Goal: Communication & Community: Answer question/provide support

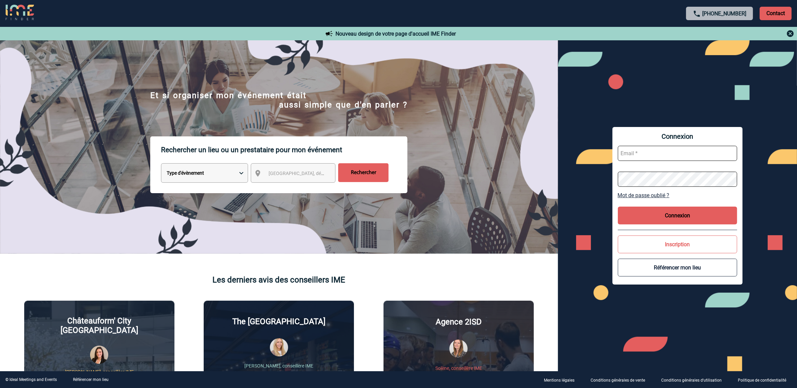
click at [676, 155] on input "text" at bounding box center [678, 153] width 120 height 15
type input "marieclaude.hesnard@sogeti.com"
click at [683, 209] on button "Connexion" at bounding box center [678, 216] width 120 height 18
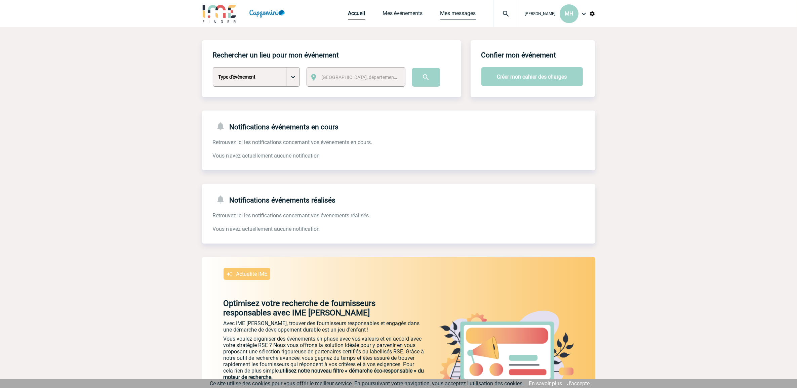
click at [453, 12] on link "Mes messages" at bounding box center [458, 14] width 36 height 9
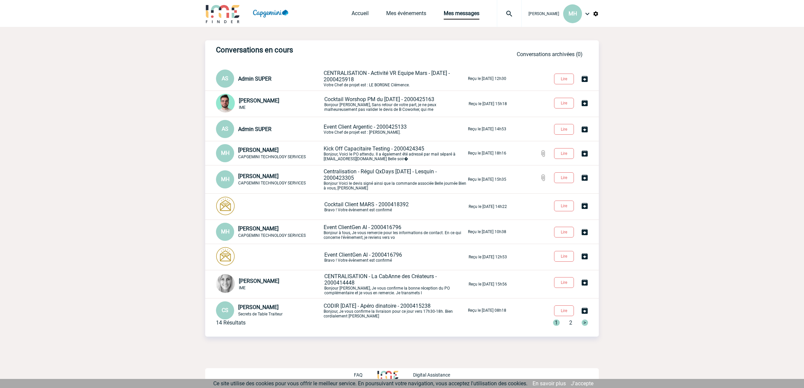
click at [337, 73] on span "CENTRALISATION - Activité VR Equipe Mars - 15.10.2025 - 2000425918" at bounding box center [386, 76] width 126 height 13
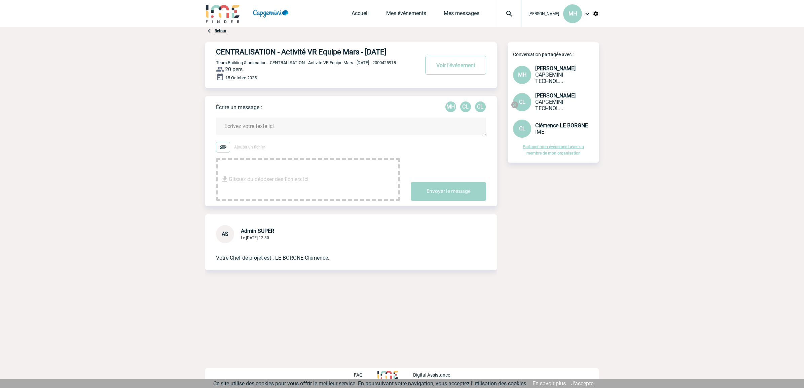
click at [315, 184] on div "Glissez ou déposer des fichiers ici" at bounding box center [308, 179] width 184 height 43
click at [250, 129] on textarea at bounding box center [351, 127] width 270 height 18
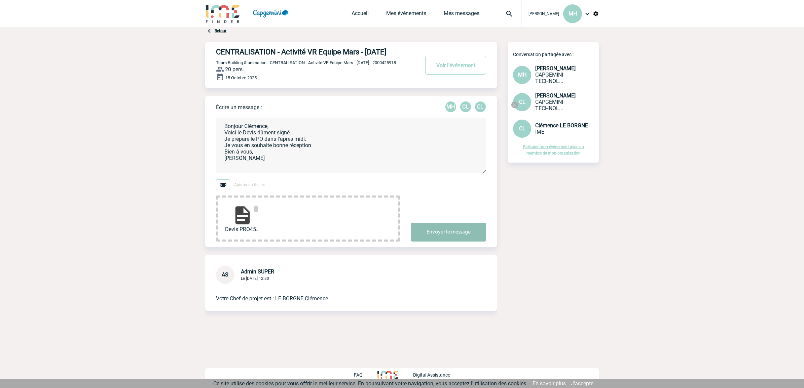
type textarea "Bonjour Clémence, Voici le Devis dûment signé. Je prépare le PO dans l'après mi…"
click at [426, 240] on button "Envoyer le message" at bounding box center [448, 232] width 75 height 19
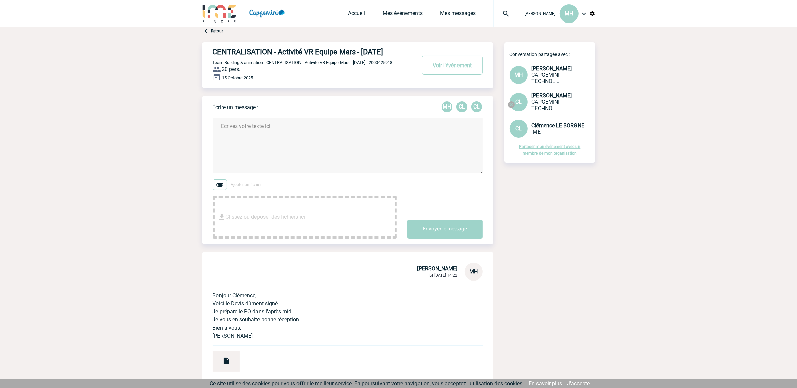
click at [264, 168] on textarea at bounding box center [348, 145] width 270 height 55
click at [266, 142] on textarea at bounding box center [348, 145] width 270 height 55
paste textarea "#1369098 PRO453059 - Event VR pour équipes Mars le [DATE] by [PERSON_NAME] [PER…"
click at [288, 154] on textarea "Rebonjour, la requête pour le PO est faite #1369098 PRO453059 - Event VR pour é…" at bounding box center [348, 145] width 270 height 55
click at [324, 158] on textarea "Rebonjour, la requête pour le PO est faite #1369098 PRO453059 - Event VR pour é…" at bounding box center [348, 145] width 270 height 55
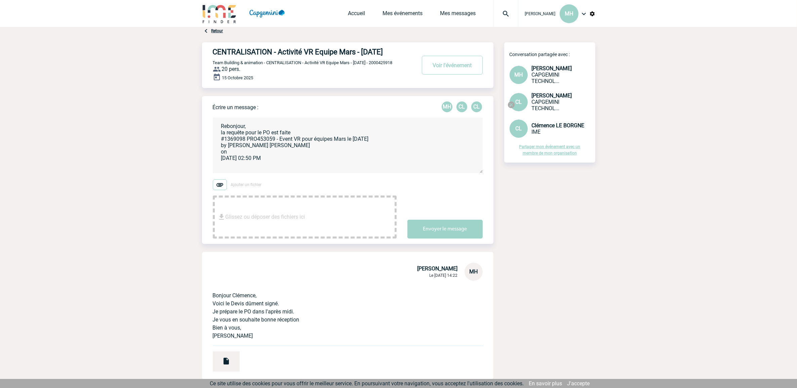
click at [322, 155] on textarea "Rebonjour, la requête pour le PO est faite #1369098 PRO453059 - Event VR pour é…" at bounding box center [348, 145] width 270 height 55
click at [324, 155] on textarea "Rebonjour, la requête pour le PO est faite #1369098 PRO453059 - Event VR pour é…" at bounding box center [348, 145] width 270 height 55
type textarea "Rebonjour, la requête pour le PO est faite #1369098 PRO453059 - Event VR pour é…"
click at [445, 239] on button "Envoyer le message" at bounding box center [445, 229] width 75 height 19
